Goal: Navigation & Orientation: Understand site structure

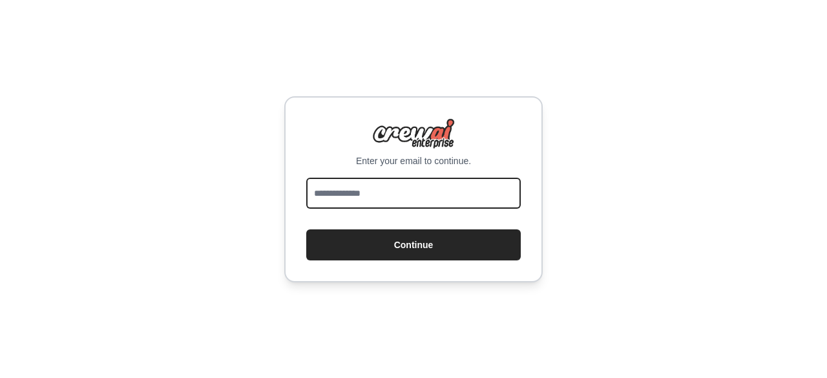
click at [394, 189] on input "email" at bounding box center [413, 193] width 215 height 31
type input "**********"
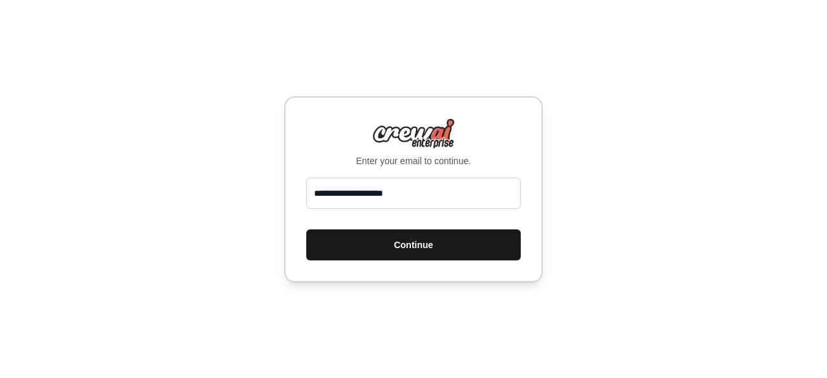
click at [385, 256] on button "Continue" at bounding box center [413, 244] width 215 height 31
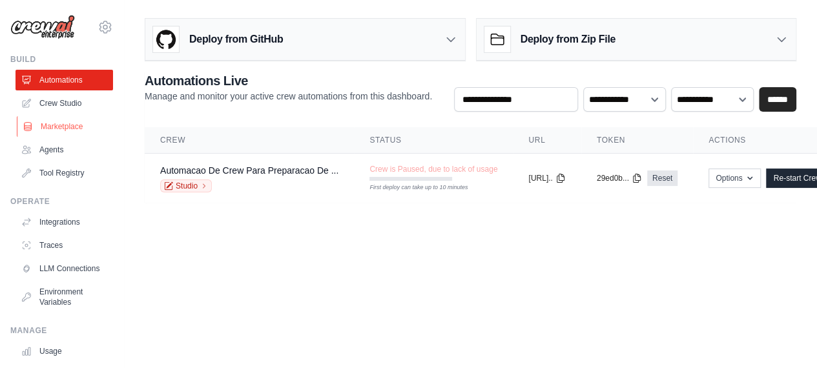
click at [62, 129] on link "Marketplace" at bounding box center [66, 126] width 98 height 21
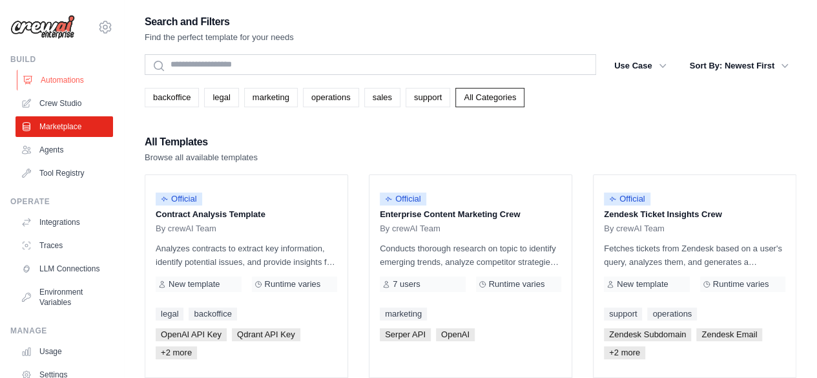
click at [54, 81] on link "Automations" at bounding box center [66, 80] width 98 height 21
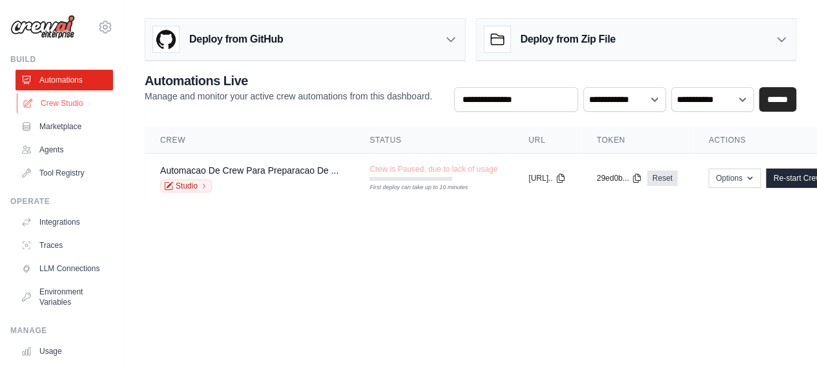
click at [67, 99] on link "Crew Studio" at bounding box center [66, 103] width 98 height 21
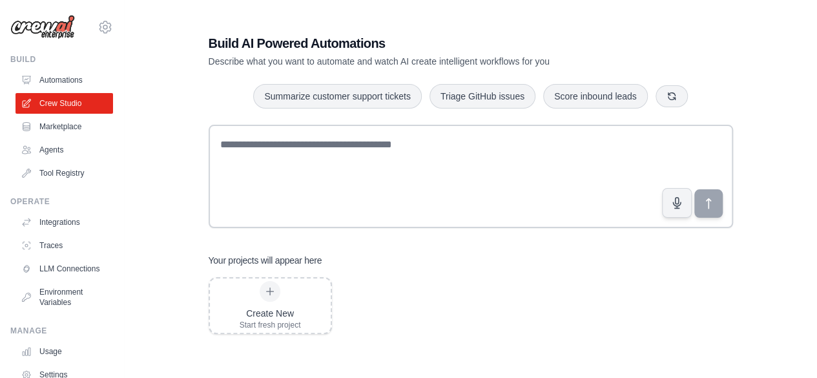
scroll to position [26, 0]
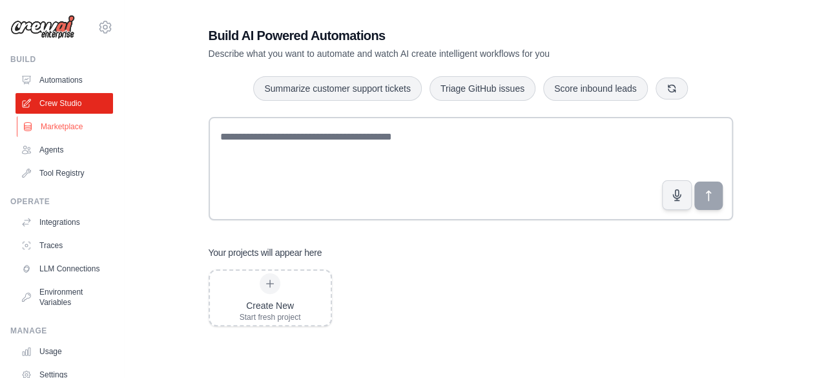
click at [58, 130] on link "Marketplace" at bounding box center [66, 126] width 98 height 21
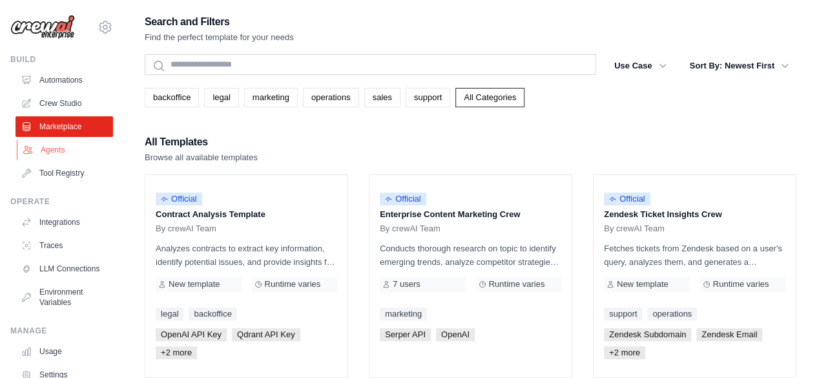
click at [53, 156] on link "Agents" at bounding box center [66, 150] width 98 height 21
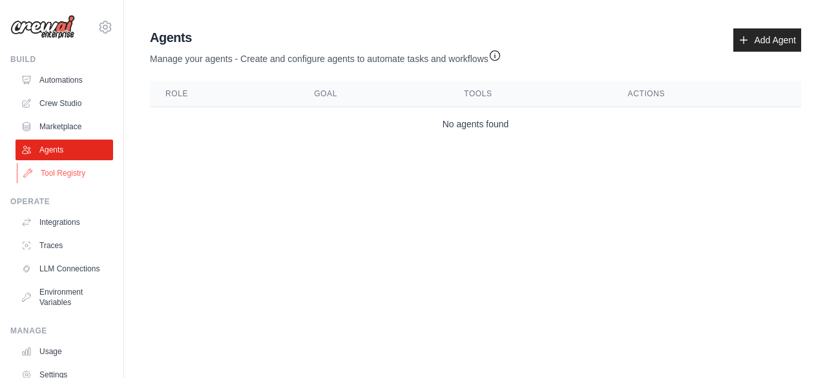
click at [68, 174] on link "Tool Registry" at bounding box center [66, 173] width 98 height 21
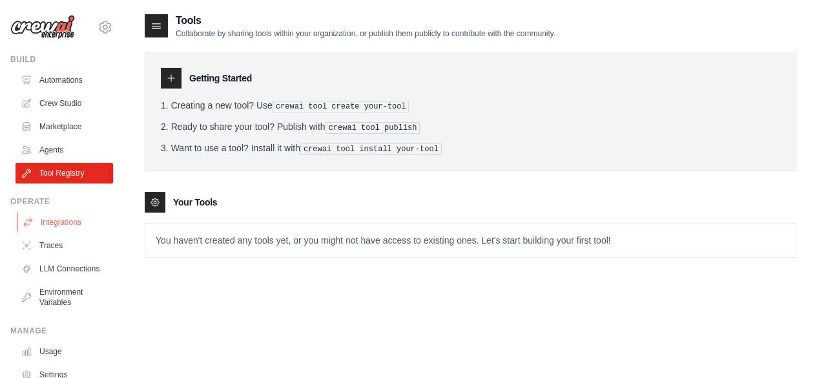
click at [56, 223] on link "Integrations" at bounding box center [66, 222] width 98 height 21
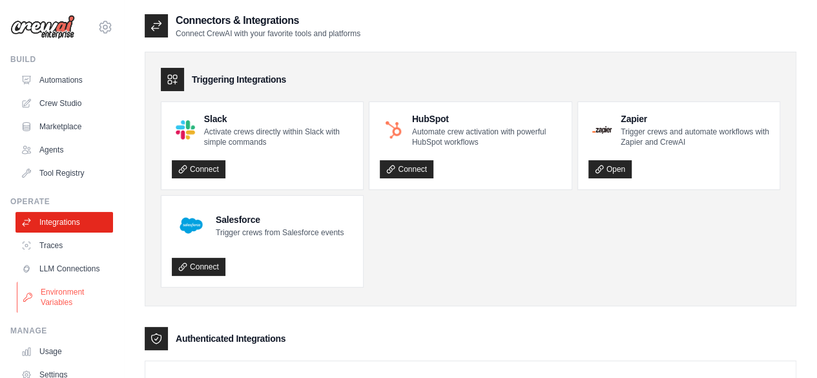
scroll to position [65, 0]
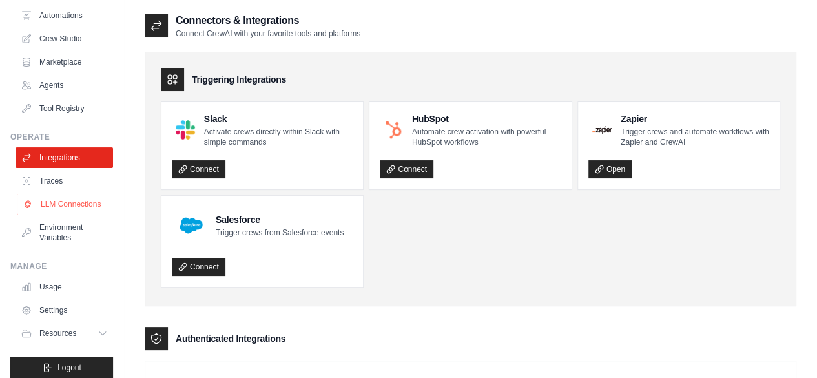
click at [57, 202] on link "LLM Connections" at bounding box center [66, 204] width 98 height 21
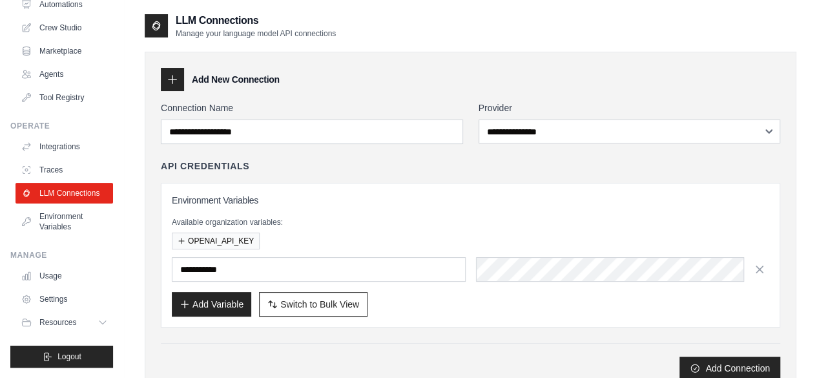
scroll to position [85, 0]
click at [64, 277] on link "Usage" at bounding box center [66, 276] width 98 height 21
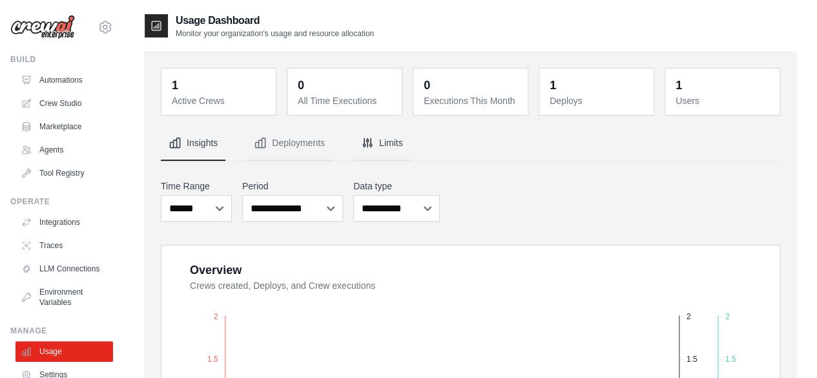
click at [386, 139] on button "Limits" at bounding box center [382, 143] width 58 height 35
